Goal: Task Accomplishment & Management: Manage account settings

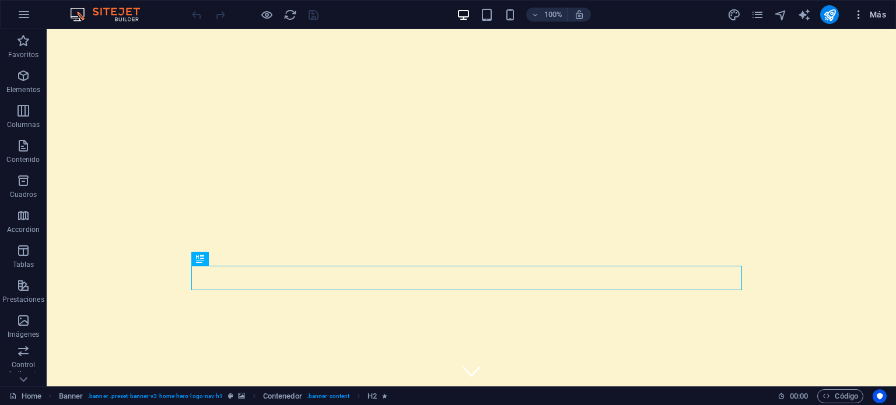
click at [861, 18] on icon "button" at bounding box center [859, 15] width 12 height 12
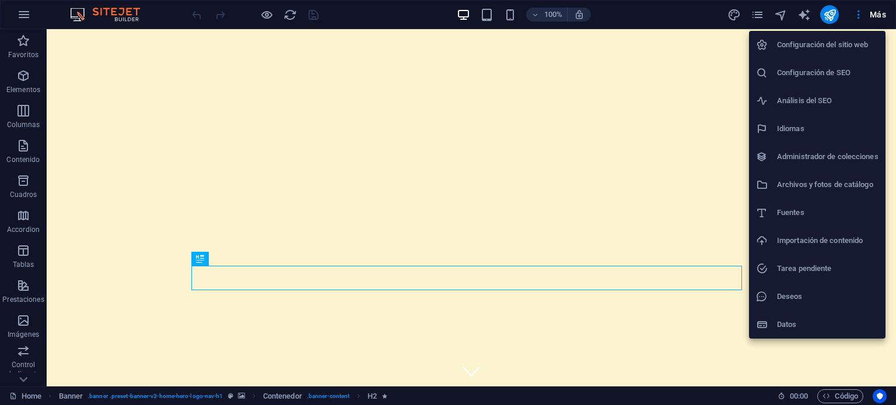
click at [859, 16] on div at bounding box center [448, 202] width 896 height 405
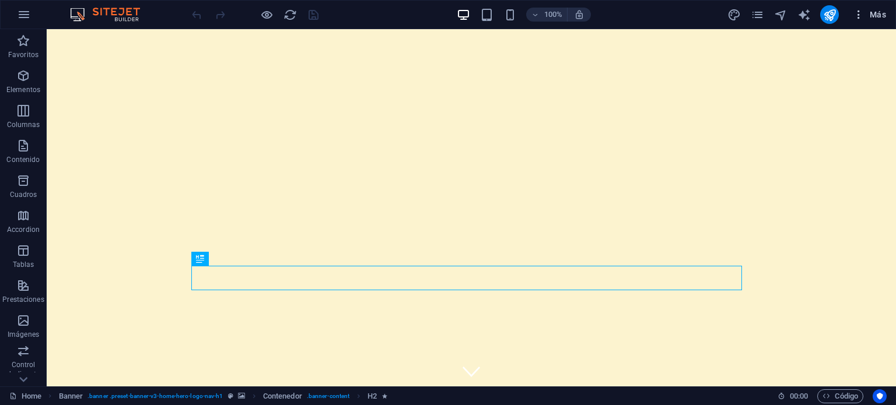
click at [859, 17] on icon "button" at bounding box center [859, 15] width 12 height 12
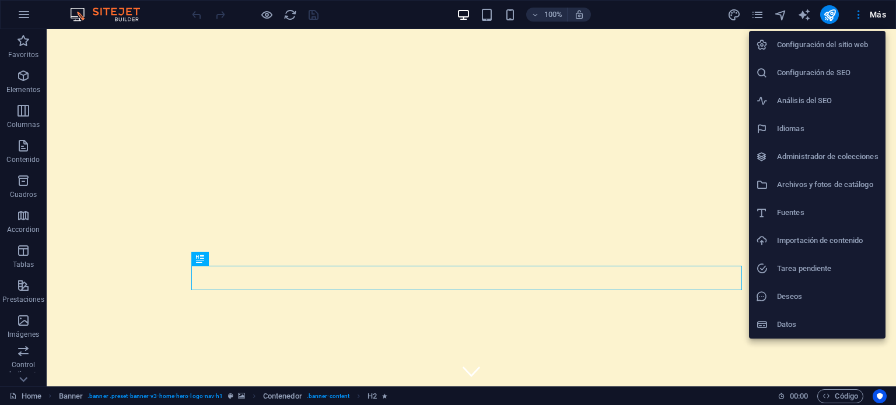
click at [23, 18] on div at bounding box center [448, 202] width 896 height 405
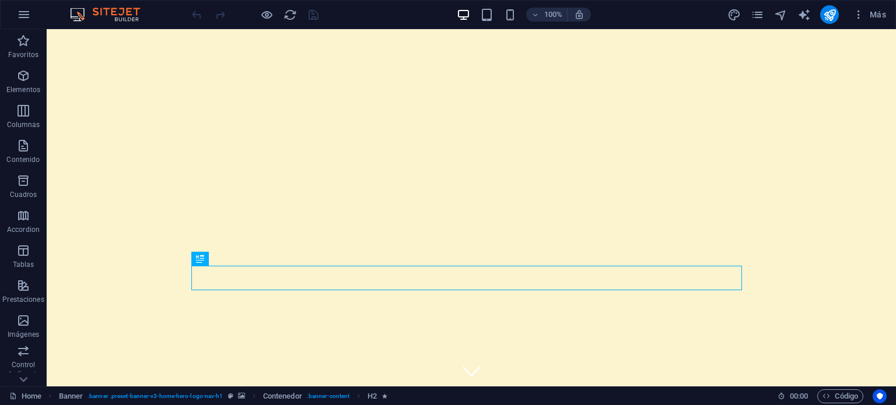
click at [26, 15] on icon "button" at bounding box center [24, 15] width 14 height 14
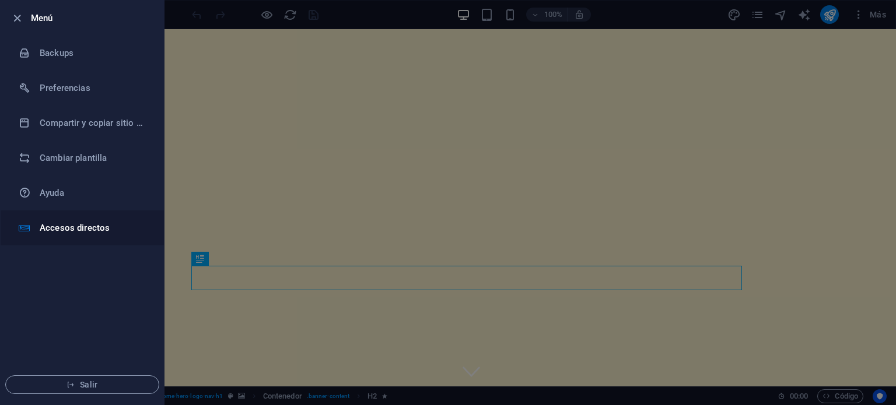
click at [73, 230] on h6 "Accesos directos" at bounding box center [94, 228] width 108 height 14
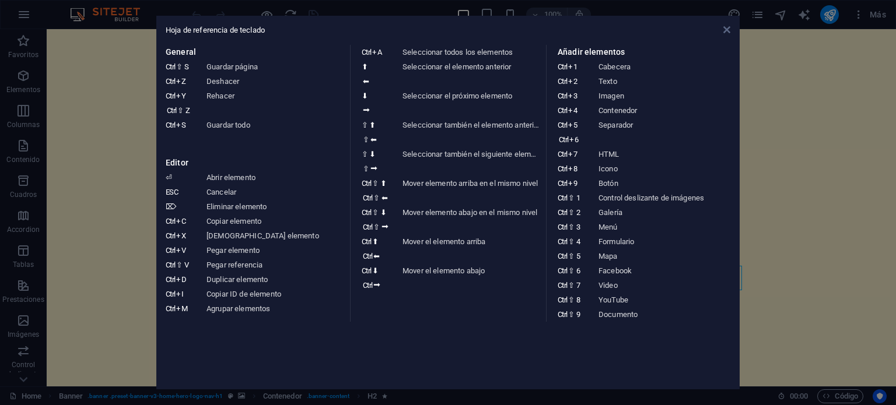
click at [733, 30] on div "Hoja de referencia de teclado General Ctrl ⇧ S Guardar página Ctrl Z Deshacer C…" at bounding box center [447, 203] width 583 height 374
drag, startPoint x: 725, startPoint y: 30, endPoint x: 615, endPoint y: 53, distance: 111.6
click at [725, 30] on icon at bounding box center [726, 29] width 7 height 9
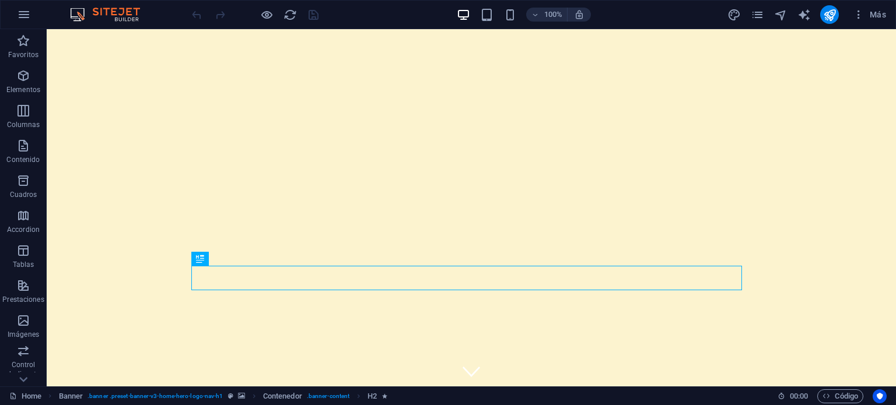
scroll to position [167, 0]
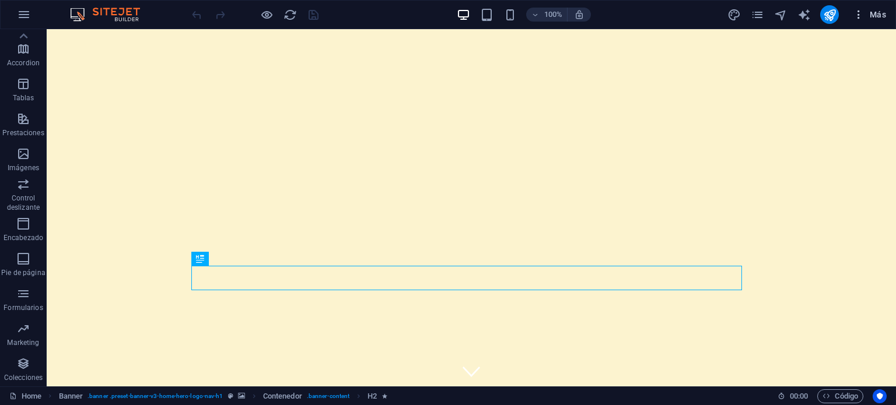
click at [877, 15] on span "Más" at bounding box center [869, 15] width 33 height 12
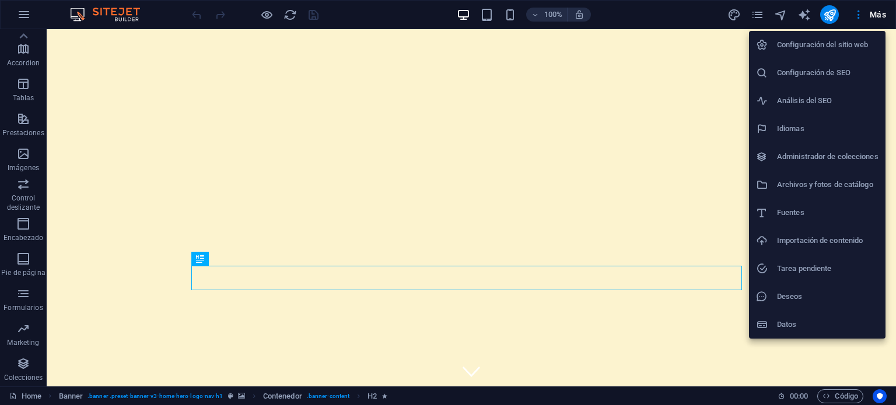
click at [826, 48] on h6 "Configuración del sitio web" at bounding box center [828, 45] width 102 height 14
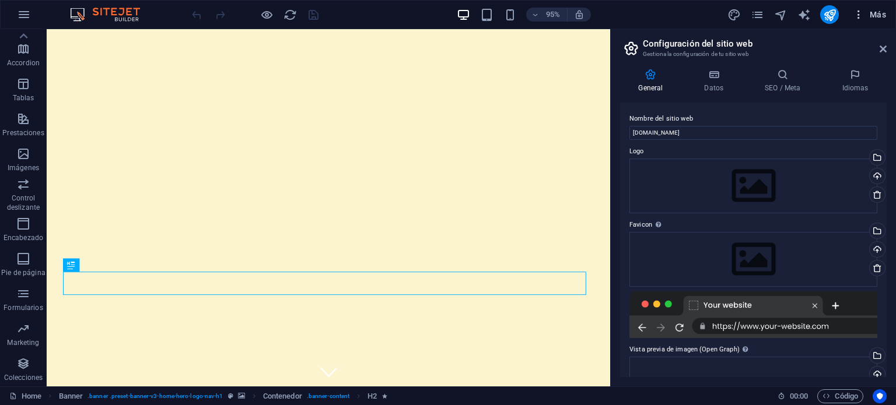
click at [857, 15] on icon "button" at bounding box center [859, 15] width 12 height 12
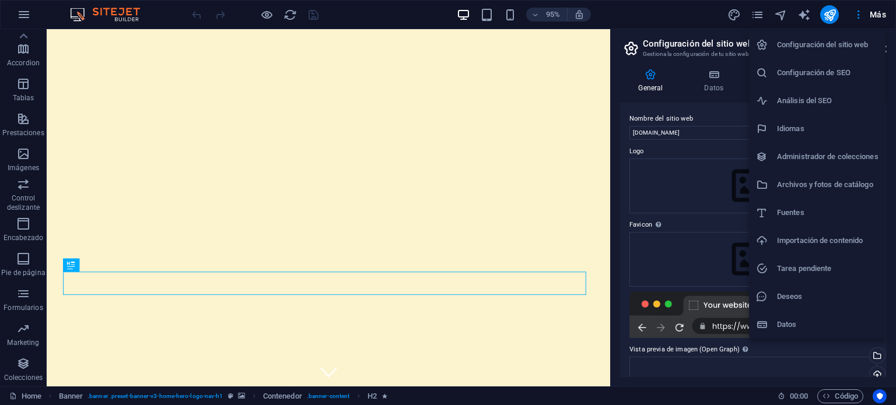
click at [849, 40] on h6 "Configuración del sitio web" at bounding box center [828, 45] width 102 height 14
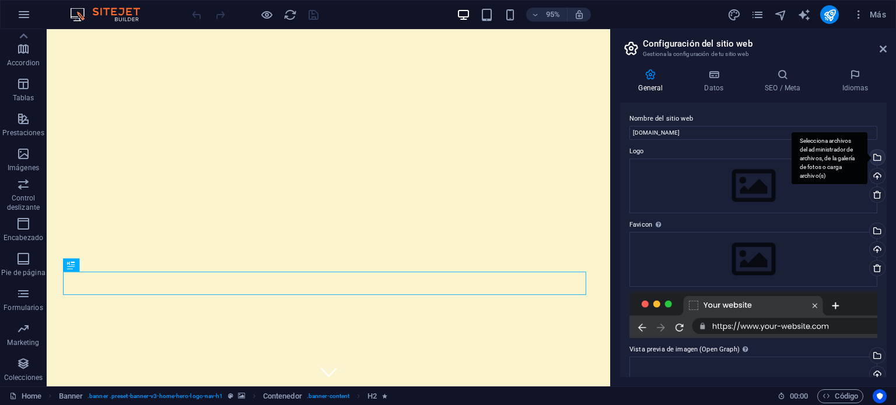
scroll to position [123, 0]
